Goal: Task Accomplishment & Management: Complete application form

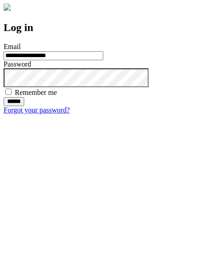
type input "**********"
click at [24, 106] on input "******" at bounding box center [14, 101] width 21 height 9
